Goal: Task Accomplishment & Management: Complete application form

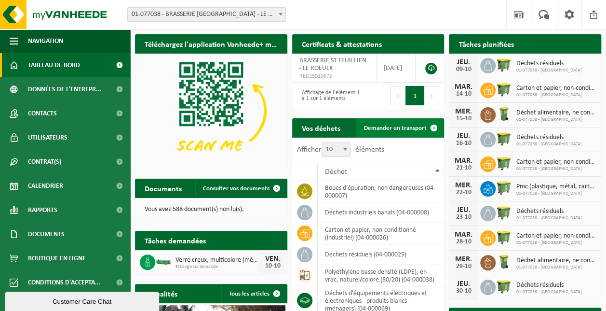
click at [417, 126] on span "Demander un transport" at bounding box center [395, 128] width 63 height 6
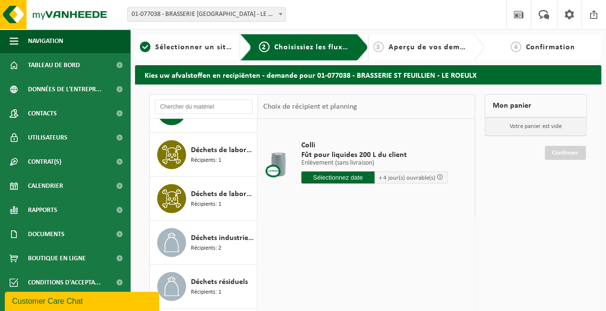
scroll to position [322, 0]
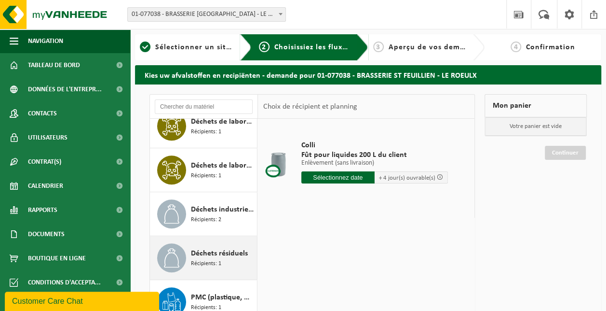
click at [226, 254] on span "Déchets résiduels" at bounding box center [219, 253] width 57 height 12
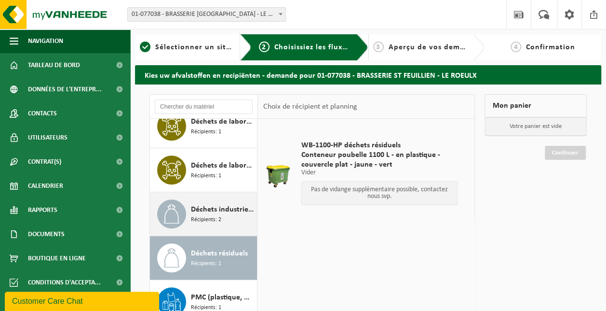
click at [219, 220] on span "Récipients: 2" at bounding box center [206, 219] width 30 height 9
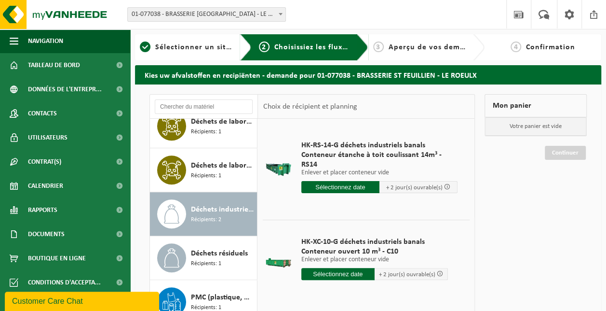
click at [343, 268] on input "text" at bounding box center [337, 274] width 73 height 12
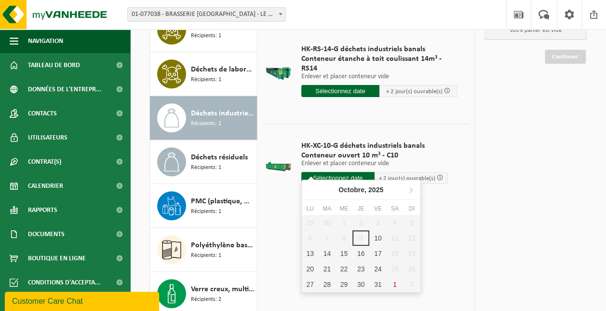
scroll to position [96, 0]
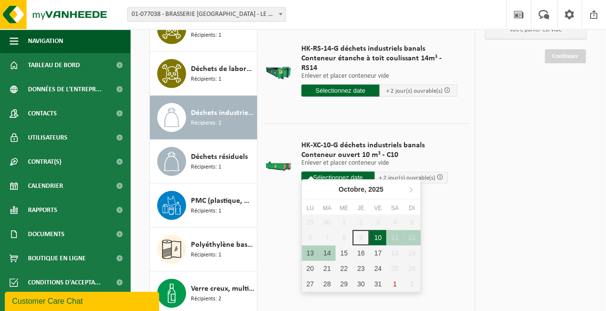
click at [376, 236] on div "10" at bounding box center [377, 237] width 17 height 15
type input "à partir de 2025-10-10"
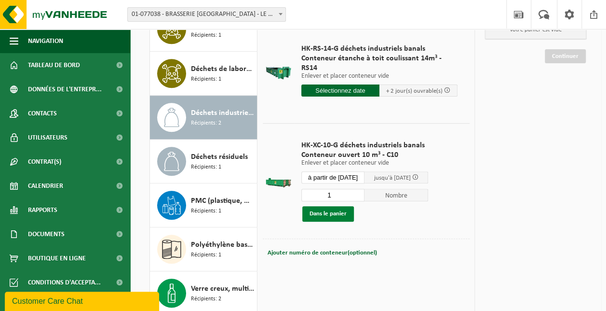
click at [329, 208] on button "Dans le panier" at bounding box center [328, 213] width 52 height 15
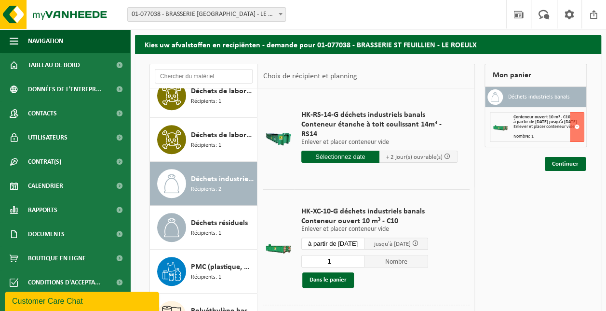
scroll to position [0, 0]
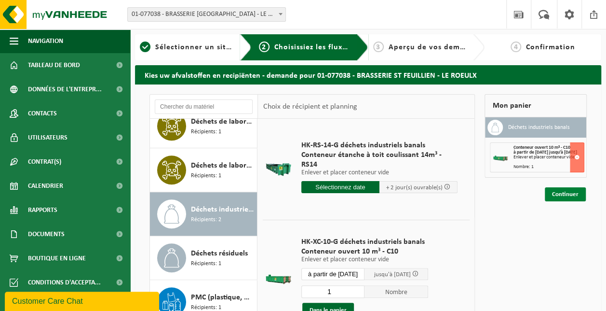
click at [567, 200] on link "Continuer" at bounding box center [565, 194] width 41 height 14
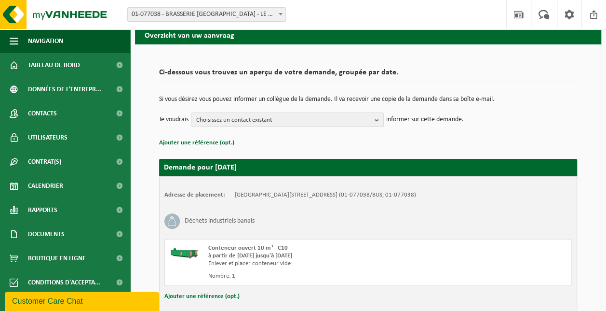
scroll to position [102, 0]
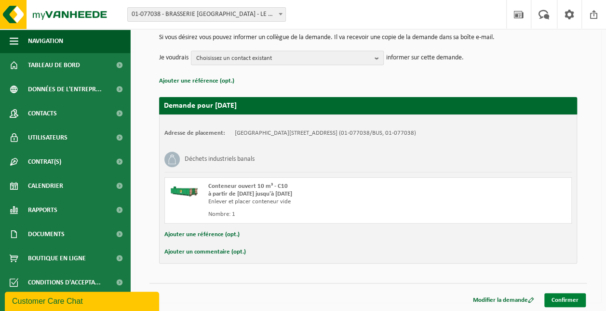
drag, startPoint x: 572, startPoint y: 301, endPoint x: 569, endPoint y: 294, distance: 7.5
click at [572, 300] on link "Confirmer" at bounding box center [564, 300] width 41 height 14
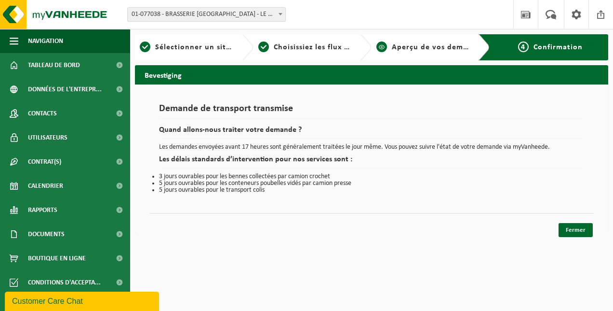
click at [433, 47] on span "Aperçu de vos demandes" at bounding box center [438, 47] width 93 height 8
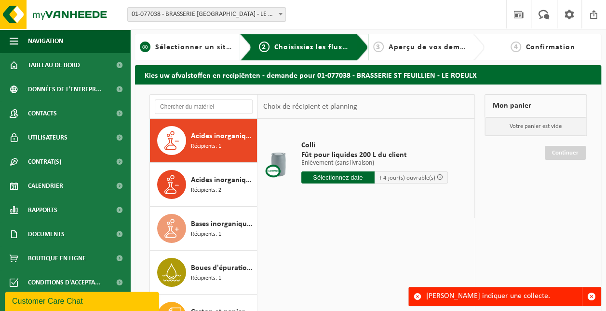
click at [199, 47] on span "Sélectionner un site ici" at bounding box center [198, 47] width 86 height 8
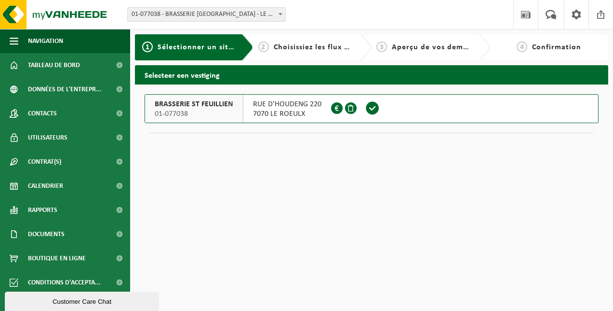
click at [273, 109] on span "7070 LE ROEULX" at bounding box center [287, 114] width 68 height 10
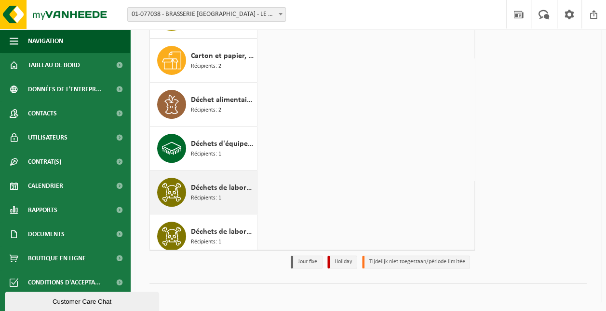
scroll to position [193, 0]
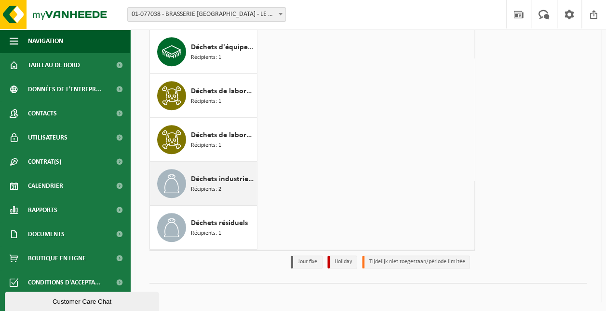
click at [214, 185] on span "Récipients: 2" at bounding box center [206, 189] width 30 height 9
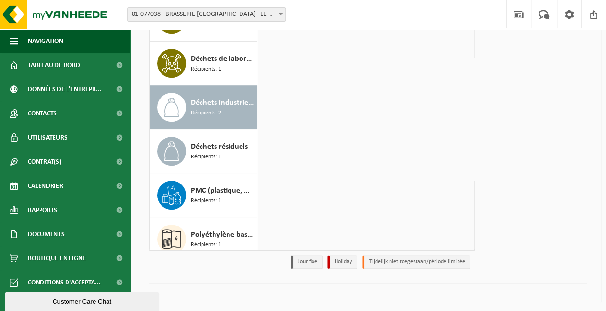
scroll to position [322, 0]
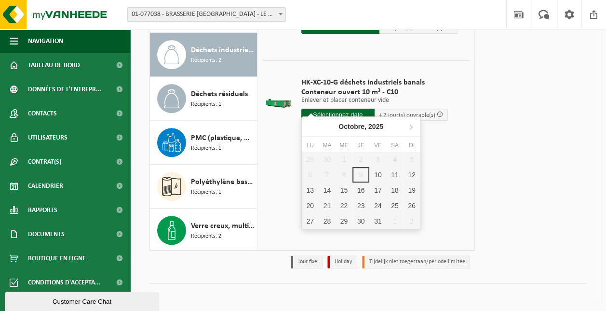
click at [361, 108] on input "text" at bounding box center [337, 114] width 73 height 12
click at [382, 174] on div "10" at bounding box center [377, 174] width 17 height 15
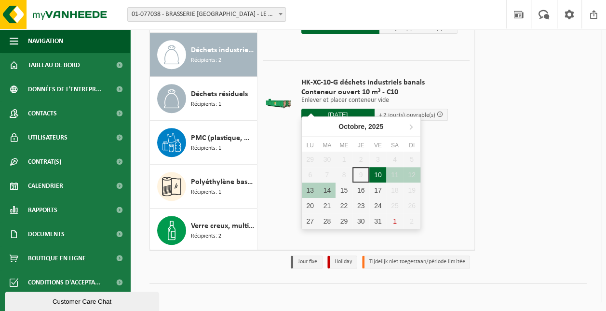
type input "à partir de 2025-10-10"
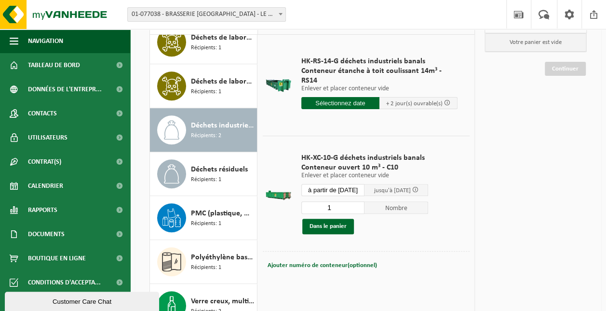
scroll to position [0, 0]
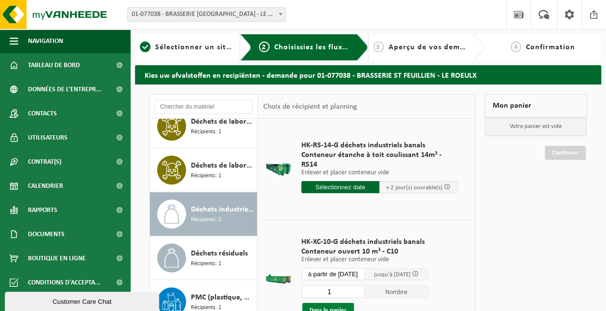
click at [347, 302] on button "Dans le panier" at bounding box center [328, 309] width 52 height 15
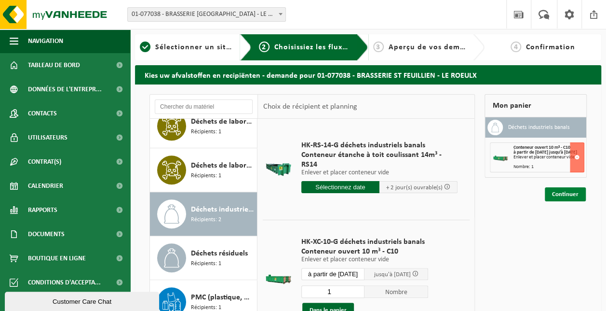
click at [556, 196] on link "Continuer" at bounding box center [565, 194] width 41 height 14
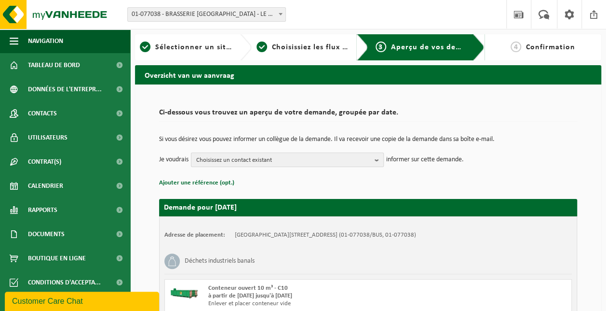
click at [379, 159] on b "button" at bounding box center [379, 160] width 9 height 14
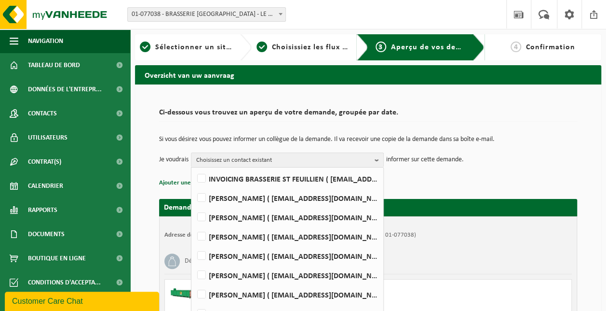
scroll to position [62, 0]
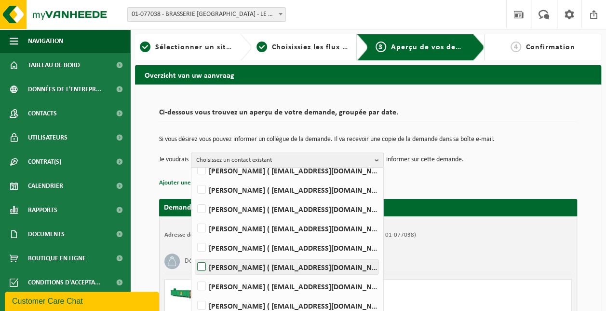
click at [209, 269] on label "[PERSON_NAME] ( [EMAIL_ADDRESS][DOMAIN_NAME] )" at bounding box center [286, 266] width 183 height 14
click at [194, 255] on input "[PERSON_NAME] ( [EMAIL_ADDRESS][DOMAIN_NAME] )" at bounding box center [193, 254] width 0 height 0
checkbox input "true"
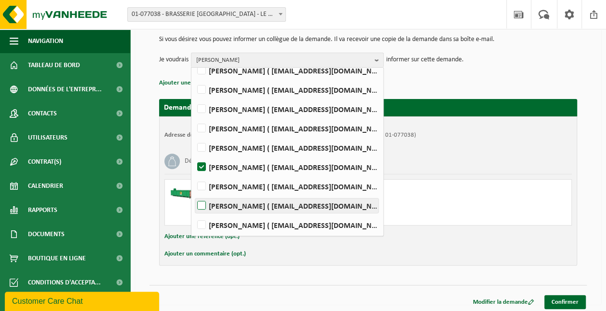
scroll to position [102, 0]
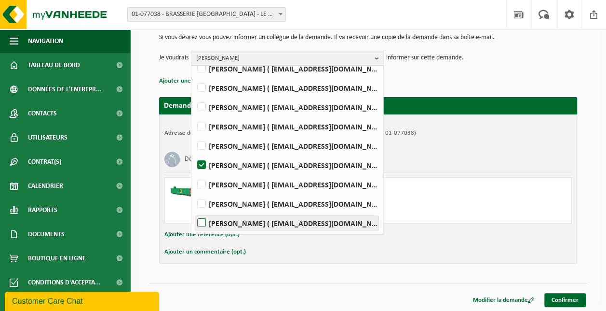
click at [203, 220] on label "[PERSON_NAME] ( [EMAIL_ADDRESS][DOMAIN_NAME] )" at bounding box center [286, 223] width 183 height 14
click at [194, 211] on input "[PERSON_NAME] ( [EMAIL_ADDRESS][DOMAIN_NAME] )" at bounding box center [193, 210] width 0 height 0
checkbox input "true"
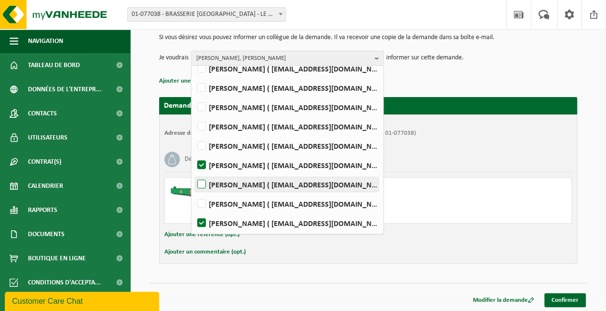
click at [203, 180] on label "[PERSON_NAME] ( [EMAIL_ADDRESS][DOMAIN_NAME] )" at bounding box center [286, 184] width 183 height 14
click at [194, 172] on input "[PERSON_NAME] ( [EMAIL_ADDRESS][DOMAIN_NAME] )" at bounding box center [193, 172] width 0 height 0
checkbox input "true"
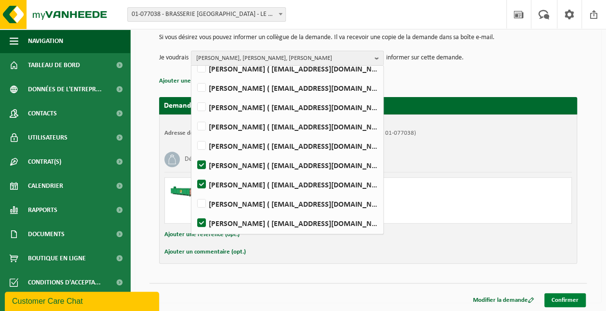
click at [568, 298] on link "Confirmer" at bounding box center [564, 300] width 41 height 14
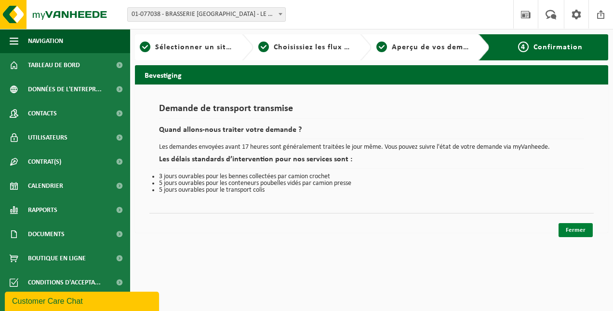
click at [582, 230] on link "Fermer" at bounding box center [576, 230] width 34 height 14
